Goal: Learn about a topic

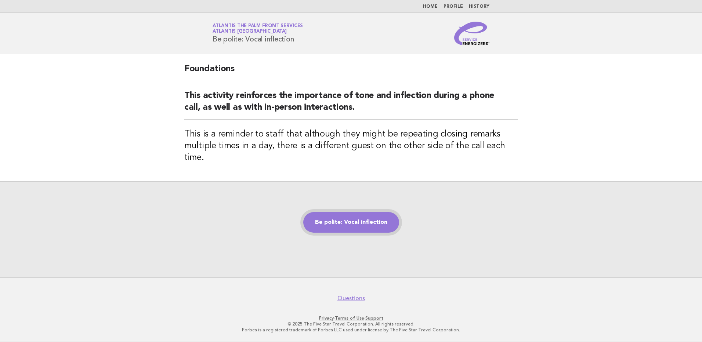
click at [347, 215] on link "Be polite: Vocal inflection" at bounding box center [351, 222] width 96 height 21
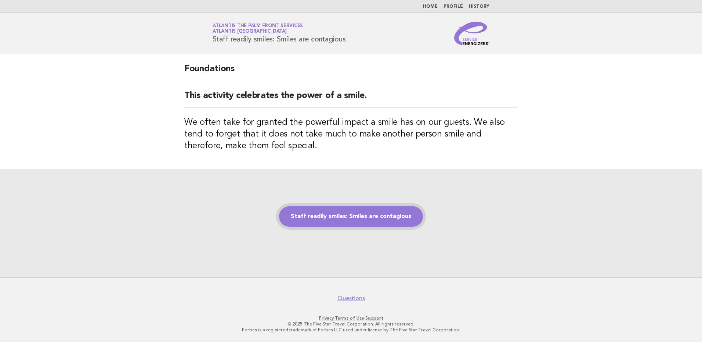
click at [347, 219] on link "Staff readily smiles: Smiles are contagious" at bounding box center [351, 216] width 144 height 21
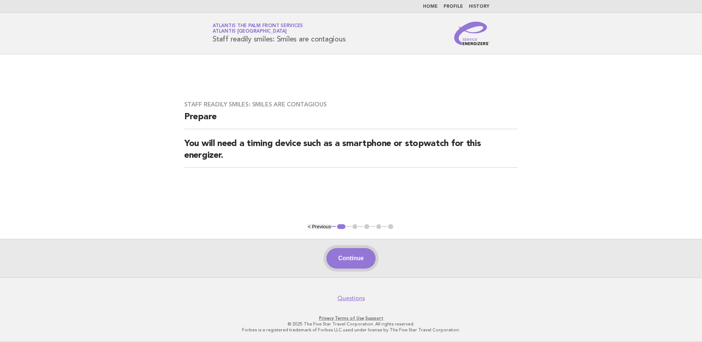
click at [353, 262] on button "Continue" at bounding box center [350, 258] width 49 height 21
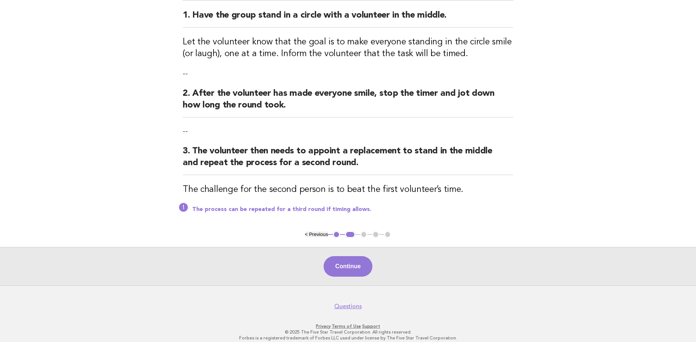
scroll to position [98, 0]
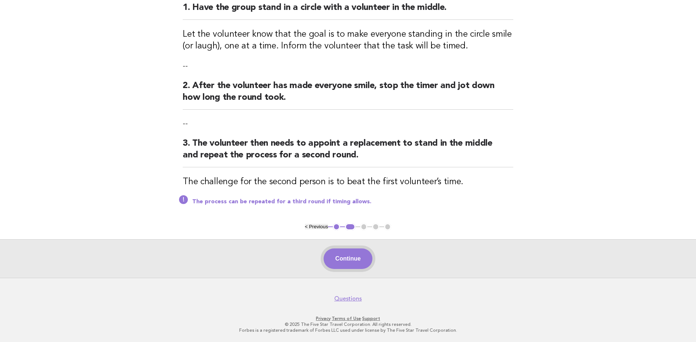
click at [354, 261] on button "Continue" at bounding box center [348, 258] width 49 height 21
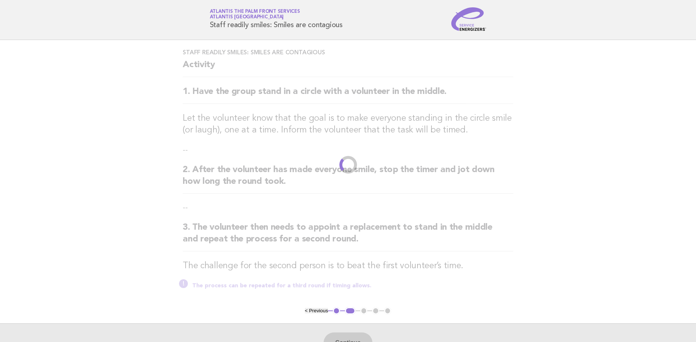
scroll to position [0, 0]
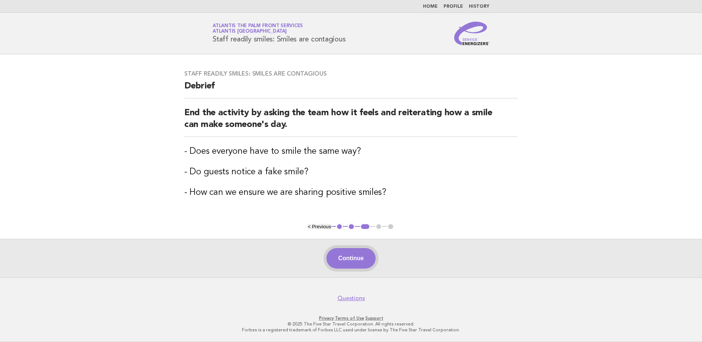
click at [354, 264] on button "Continue" at bounding box center [350, 258] width 49 height 21
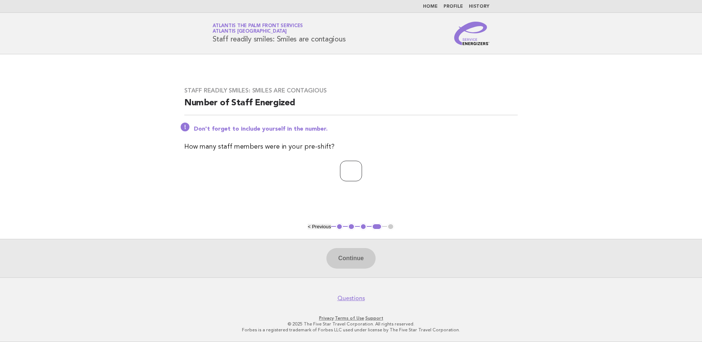
click at [352, 171] on input "number" at bounding box center [351, 171] width 22 height 21
type input "*"
click at [345, 262] on button "Continue" at bounding box center [350, 258] width 49 height 21
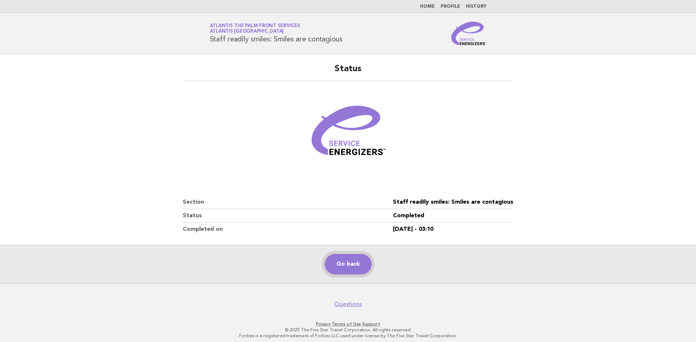
click at [344, 261] on link "Go back" at bounding box center [348, 264] width 47 height 21
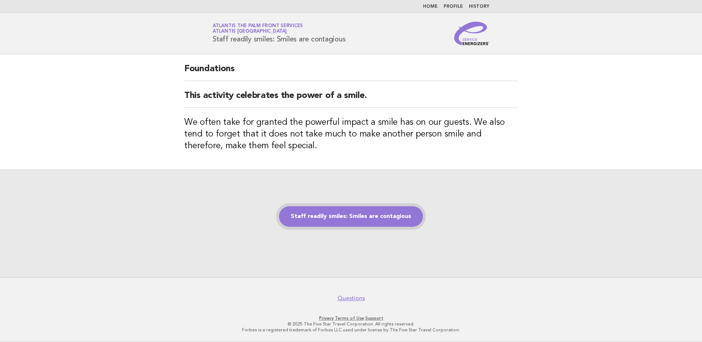
click at [317, 214] on link "Staff readily smiles: Smiles are contagious" at bounding box center [351, 216] width 144 height 21
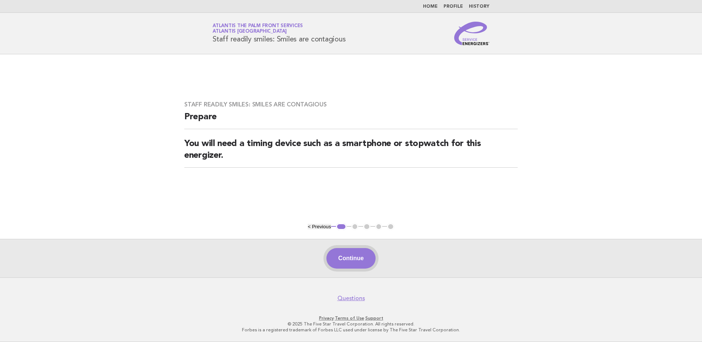
click at [349, 261] on button "Continue" at bounding box center [350, 258] width 49 height 21
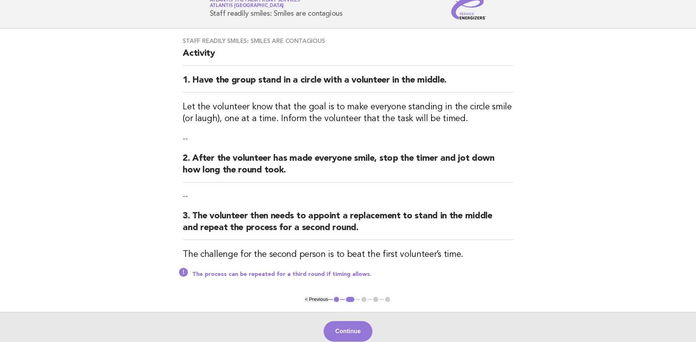
scroll to position [37, 0]
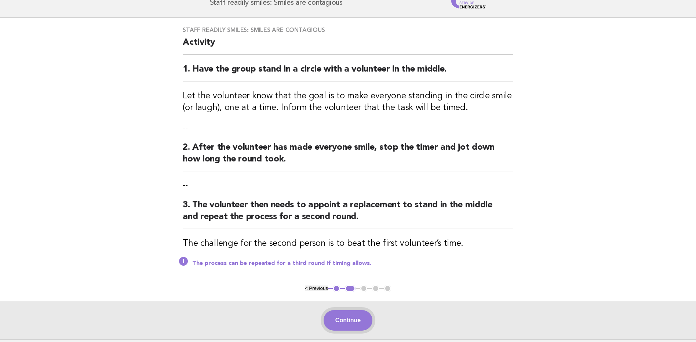
click at [353, 325] on button "Continue" at bounding box center [348, 320] width 49 height 21
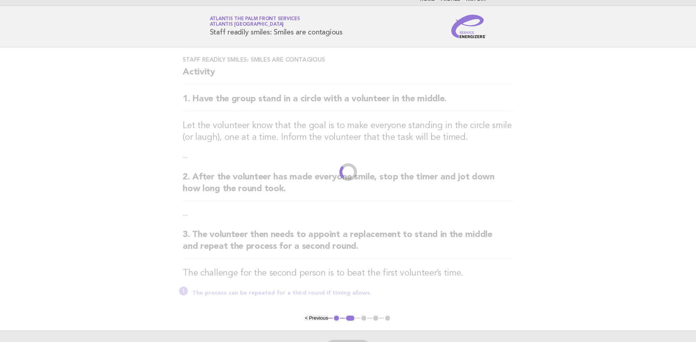
scroll to position [0, 0]
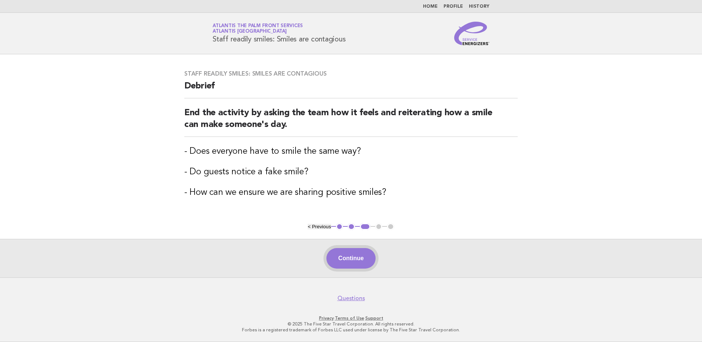
click at [352, 263] on button "Continue" at bounding box center [350, 258] width 49 height 21
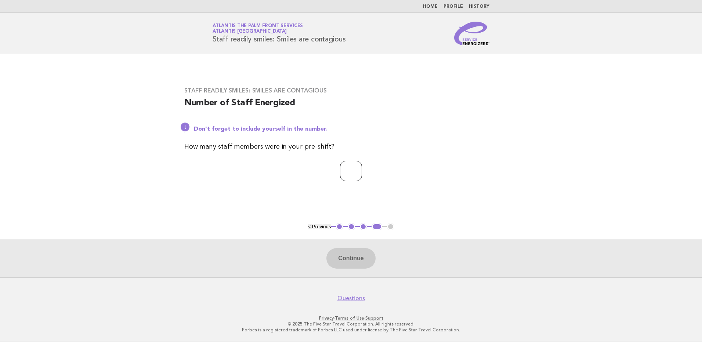
click at [349, 170] on input "number" at bounding box center [351, 171] width 22 height 21
type input "*"
click at [361, 258] on button "Continue" at bounding box center [350, 258] width 49 height 21
